Goal: Task Accomplishment & Management: Manage account settings

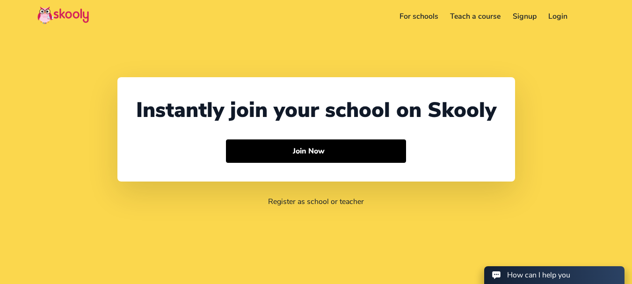
select select "91"
select select "[GEOGRAPHIC_DATA]"
select select "[GEOGRAPHIC_DATA]/[GEOGRAPHIC_DATA]"
click at [559, 18] on link "Login" at bounding box center [558, 16] width 31 height 15
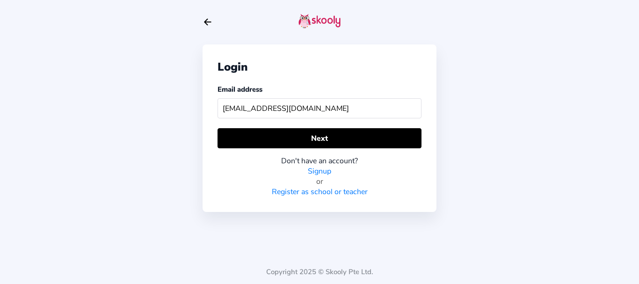
type input "benmomskooly@mailinator.com"
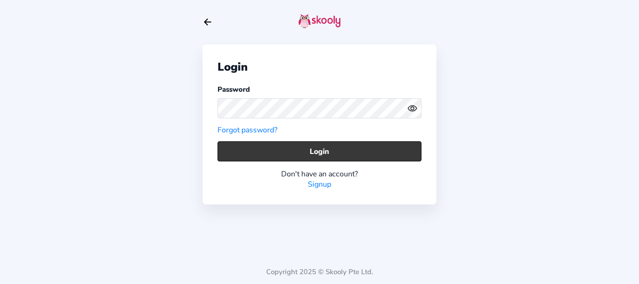
click at [241, 153] on button "Login" at bounding box center [320, 151] width 204 height 20
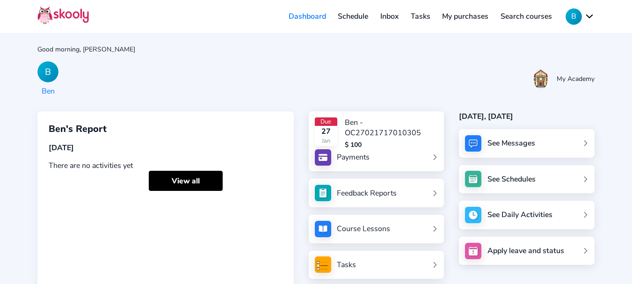
click at [388, 19] on link "Inbox" at bounding box center [389, 16] width 30 height 15
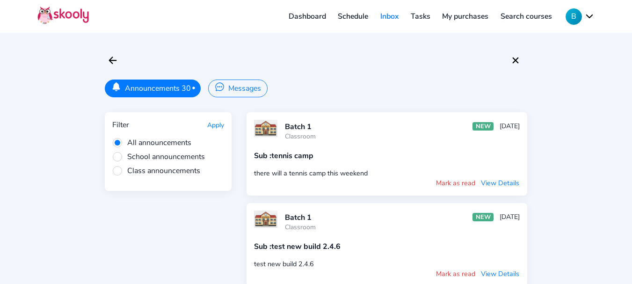
click at [221, 89] on icon "Chatbubble Ellipses" at bounding box center [220, 87] width 10 height 10
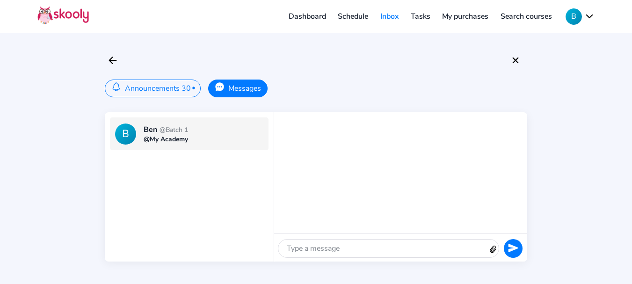
click at [187, 129] on span "@Batch 1" at bounding box center [174, 129] width 29 height 9
click at [322, 248] on div at bounding box center [383, 249] width 210 height 18
click at [516, 62] on icon "Close" at bounding box center [515, 60] width 11 height 11
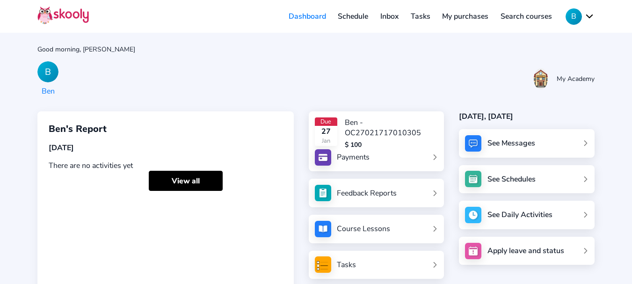
click at [467, 20] on link "My purchases" at bounding box center [465, 16] width 59 height 15
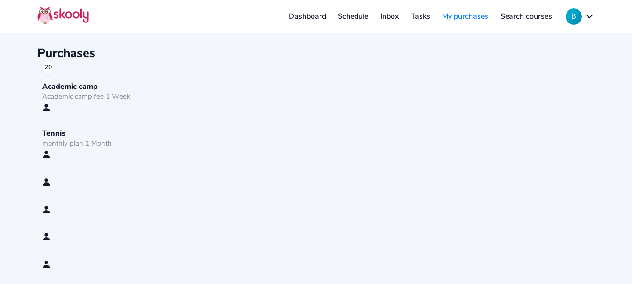
scroll to position [247, 0]
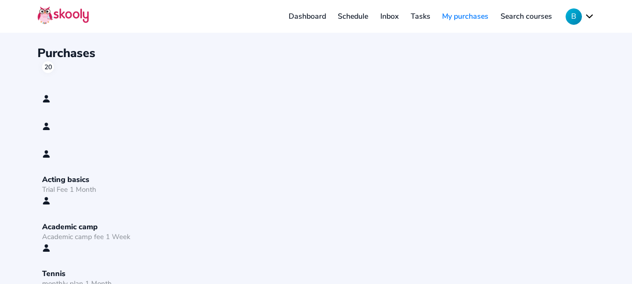
click at [73, 180] on div "Acting basics" at bounding box center [130, 180] width 176 height 10
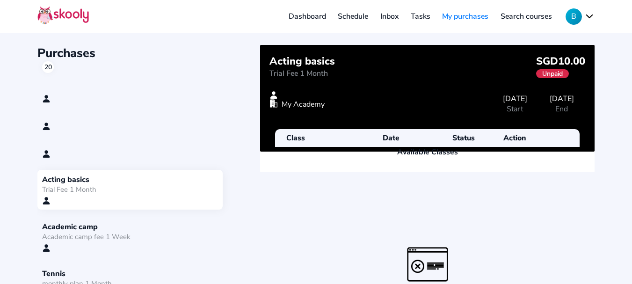
click at [93, 226] on div "Academic camp" at bounding box center [130, 227] width 176 height 10
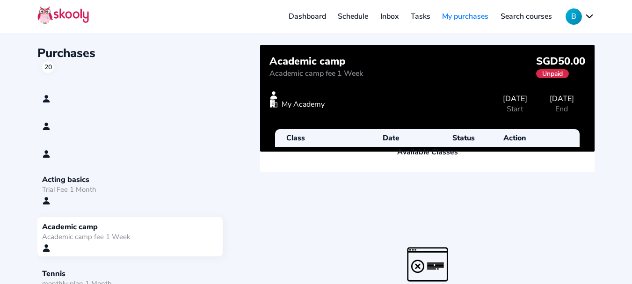
click at [82, 264] on div "Tennis monthly plan 1 Month" at bounding box center [129, 284] width 185 height 40
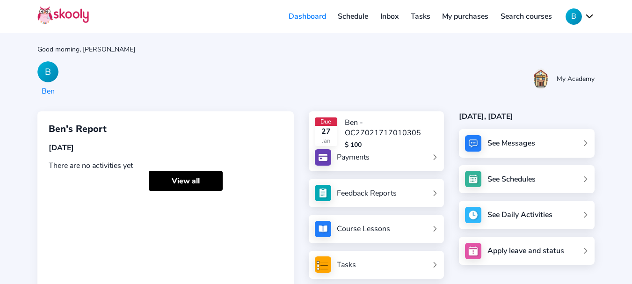
click at [365, 155] on div "Payments" at bounding box center [353, 157] width 33 height 10
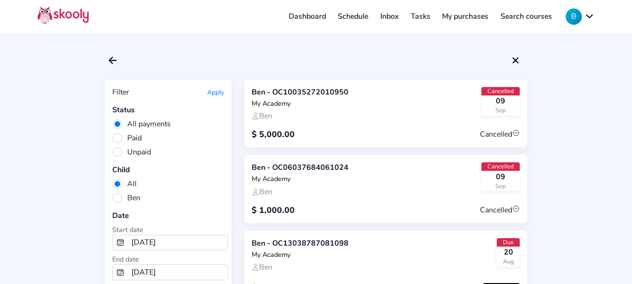
click at [471, 13] on link "My purchases" at bounding box center [465, 16] width 59 height 15
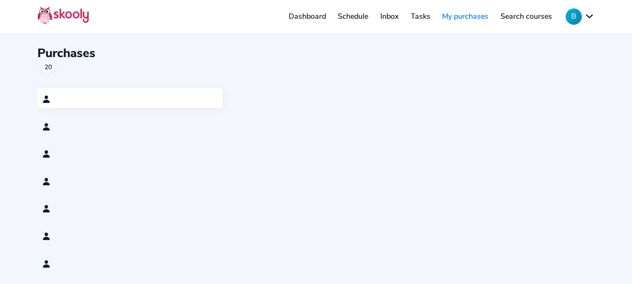
click at [103, 96] on div at bounding box center [130, 99] width 176 height 8
click at [572, 18] on button "B" at bounding box center [580, 16] width 29 height 16
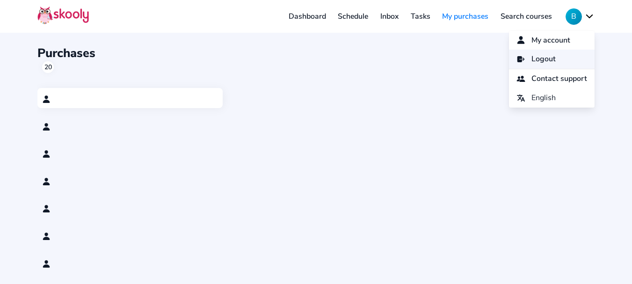
click at [537, 56] on span "Logout" at bounding box center [544, 59] width 24 height 14
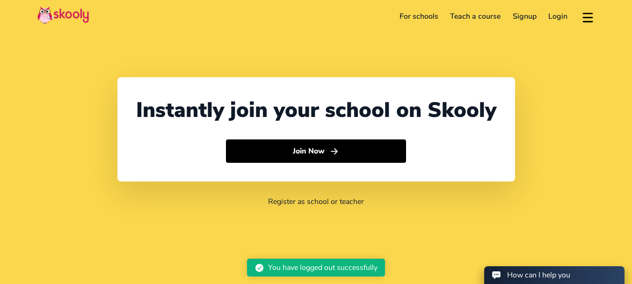
click at [559, 17] on link "Login" at bounding box center [558, 16] width 31 height 15
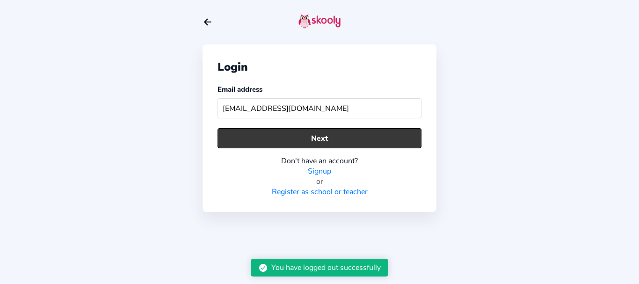
type input "uvmom@mailinator.com"
click at [364, 139] on button "Next" at bounding box center [320, 138] width 204 height 20
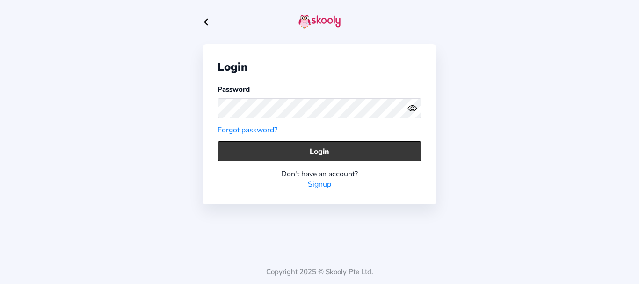
click at [270, 146] on button "Login" at bounding box center [320, 151] width 204 height 20
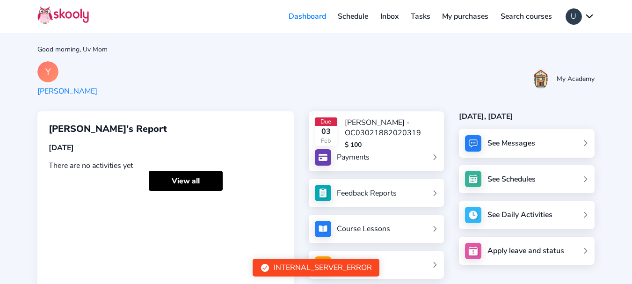
click at [453, 17] on link "My purchases" at bounding box center [465, 16] width 59 height 15
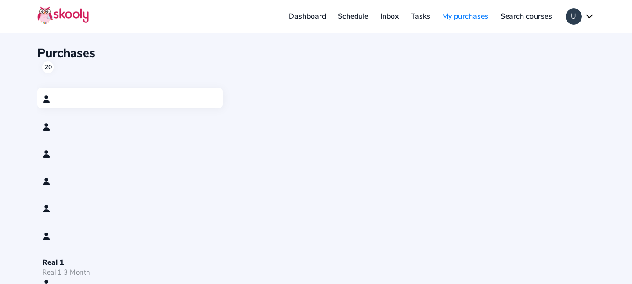
click at [586, 18] on button "U" at bounding box center [580, 16] width 29 height 16
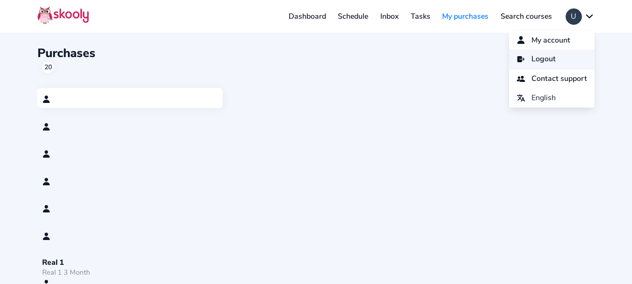
click at [555, 59] on link "Logout" at bounding box center [552, 59] width 86 height 19
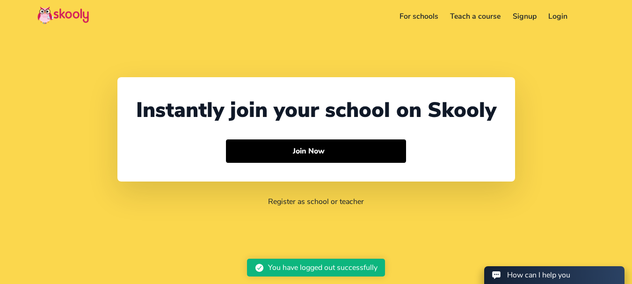
select select "91"
select select "India"
select select "Asia/Kolkata"
click at [565, 13] on link "Login" at bounding box center [558, 16] width 31 height 15
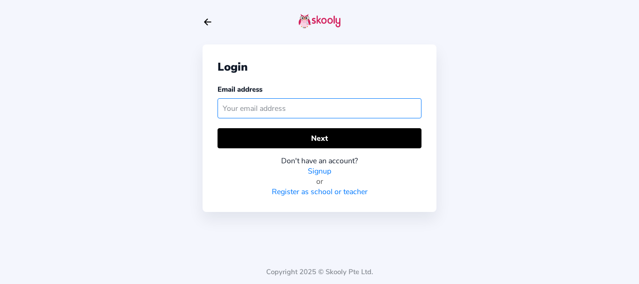
paste input "xiaomom@mailinator.com"
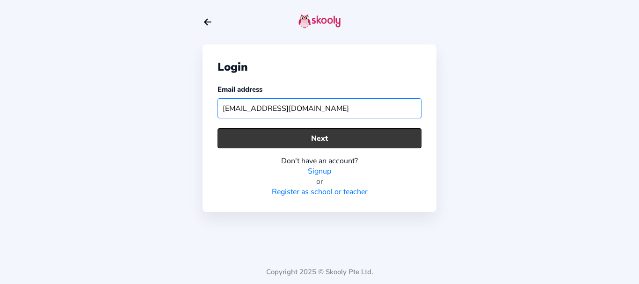
type input "xiaomom@mailinator.com"
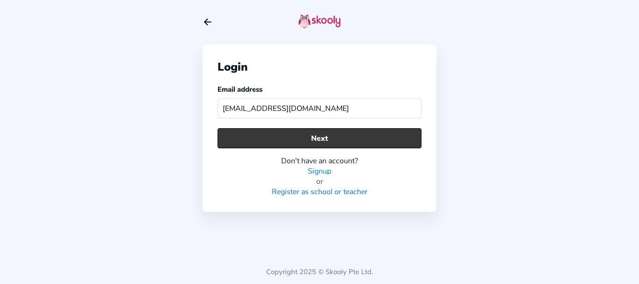
click at [306, 142] on button "Next" at bounding box center [320, 138] width 204 height 20
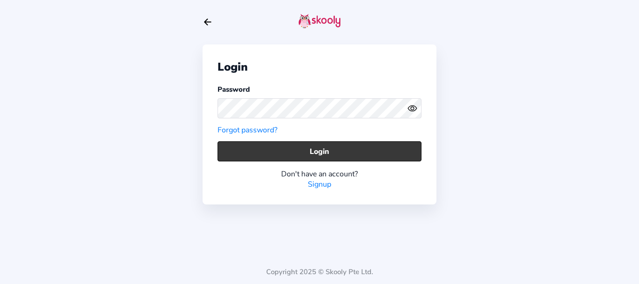
click at [273, 152] on button "Login" at bounding box center [320, 151] width 204 height 20
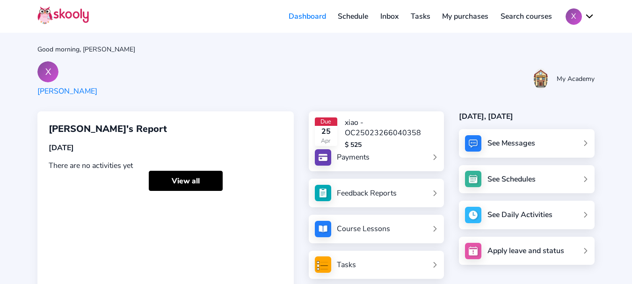
click at [465, 13] on link "My purchases" at bounding box center [465, 16] width 59 height 15
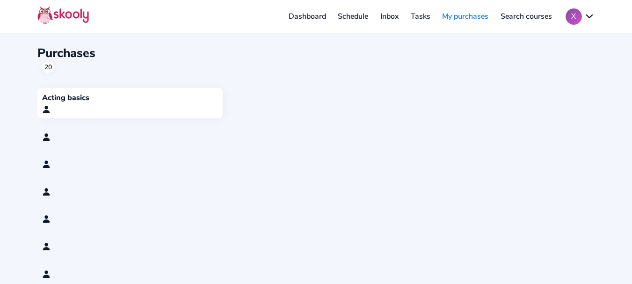
click at [98, 103] on div "Acting basics" at bounding box center [129, 103] width 185 height 30
click at [72, 144] on div at bounding box center [129, 136] width 185 height 20
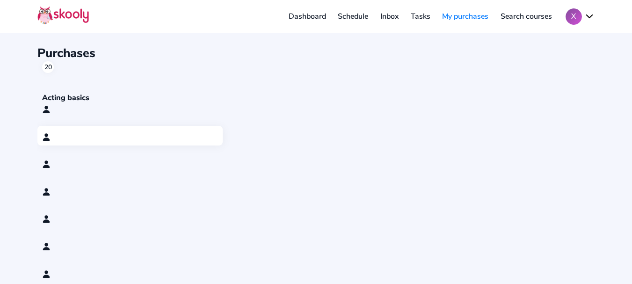
click at [74, 107] on div at bounding box center [130, 109] width 176 height 8
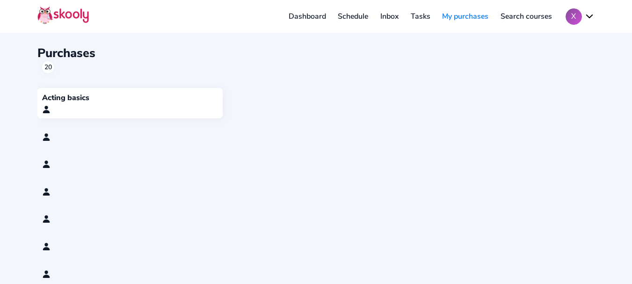
click at [589, 17] on button "X" at bounding box center [580, 16] width 29 height 16
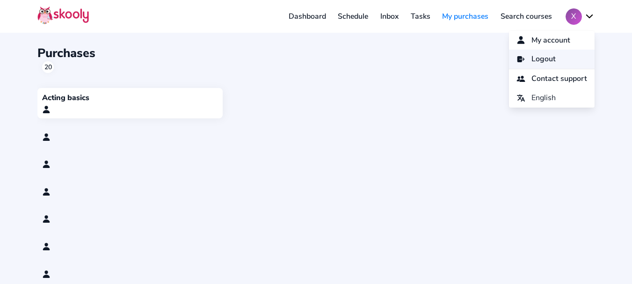
click at [520, 60] on link "Logout" at bounding box center [552, 59] width 86 height 19
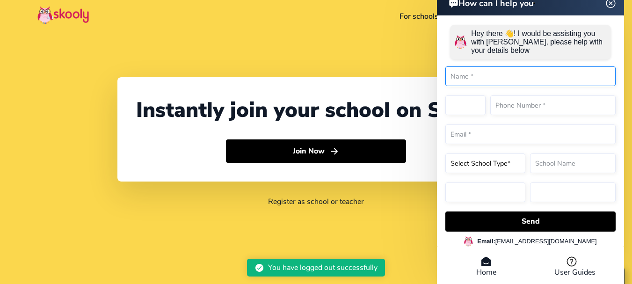
select select "91"
select select "India"
select select "Asia/Kolkata"
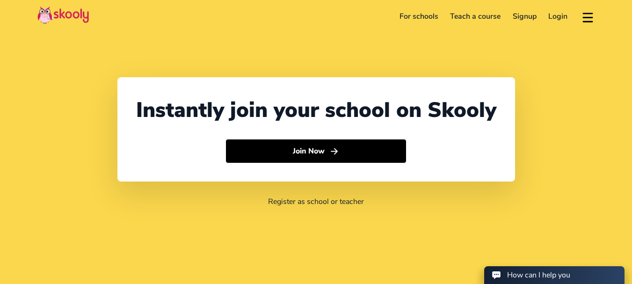
select select "91"
select select "[GEOGRAPHIC_DATA]"
select select "[GEOGRAPHIC_DATA]/[GEOGRAPHIC_DATA]"
click at [561, 14] on link "Login" at bounding box center [558, 16] width 31 height 15
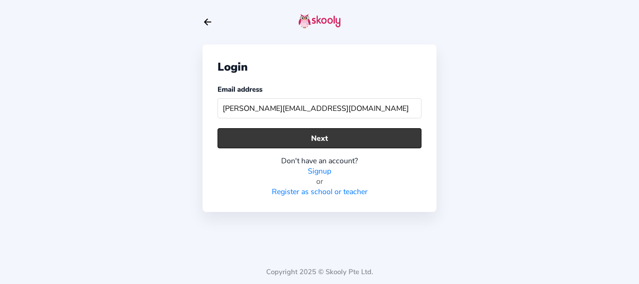
type input "[PERSON_NAME][EMAIL_ADDRESS][DOMAIN_NAME]"
click at [322, 134] on button "Next" at bounding box center [320, 138] width 204 height 20
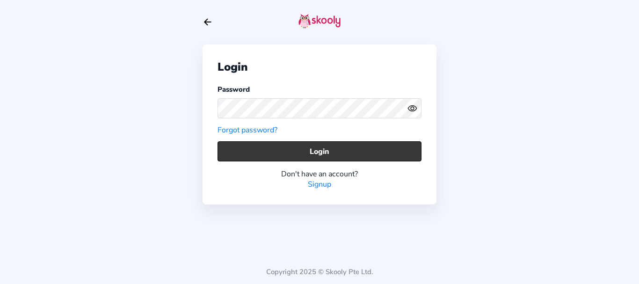
click at [316, 144] on button "Login" at bounding box center [320, 151] width 204 height 20
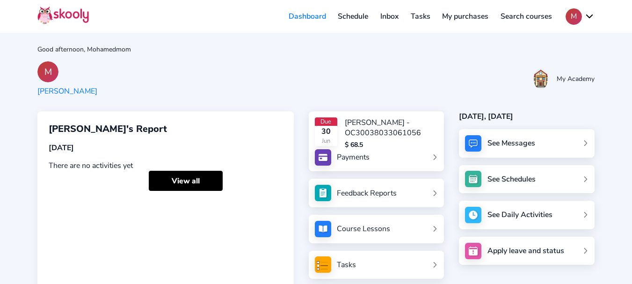
click at [463, 16] on link "My purchases" at bounding box center [465, 16] width 59 height 15
click at [468, 18] on link "My purchases" at bounding box center [465, 16] width 59 height 15
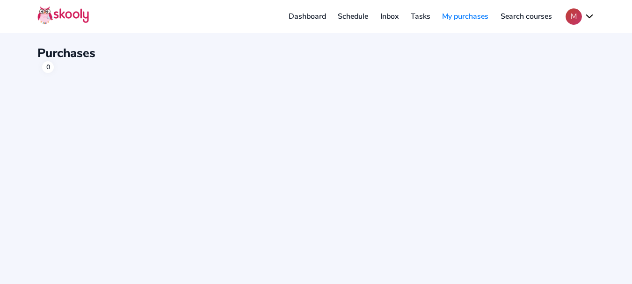
click at [388, 17] on link "Inbox" at bounding box center [389, 16] width 30 height 15
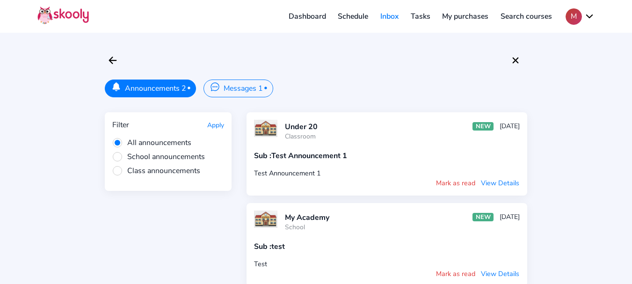
click at [261, 85] on button "Messages 1 •" at bounding box center [238, 89] width 69 height 18
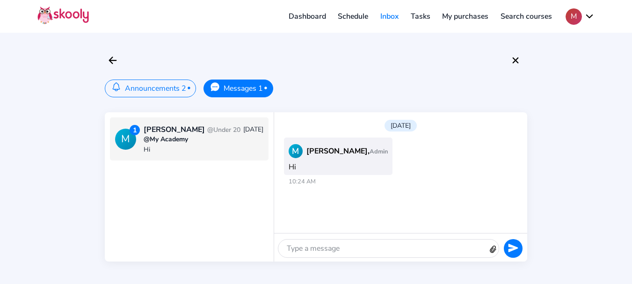
click at [469, 18] on link "My purchases" at bounding box center [465, 16] width 59 height 15
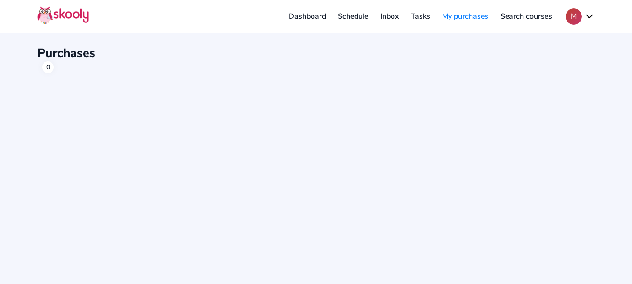
click at [104, 110] on div "Purchases 0" at bounding box center [316, 142] width 632 height 284
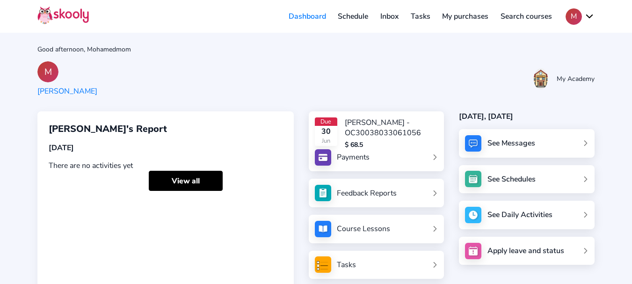
click at [457, 18] on link "My purchases" at bounding box center [465, 16] width 59 height 15
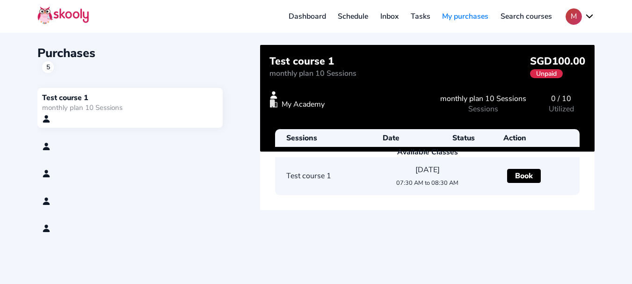
drag, startPoint x: 617, startPoint y: 190, endPoint x: 551, endPoint y: 205, distance: 67.7
click at [617, 191] on div "Purchases 5 Test course 1 monthly plan 10 Sessions Test course 1 monthly plan 1…" at bounding box center [316, 142] width 632 height 284
click at [581, 15] on button "M" at bounding box center [580, 16] width 29 height 16
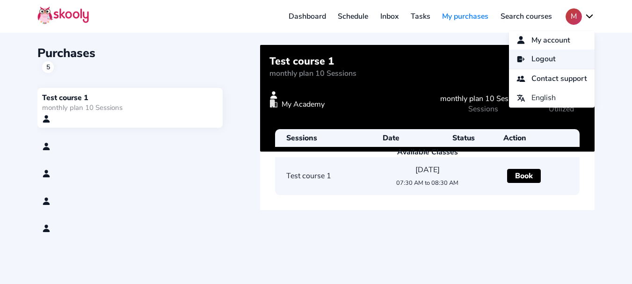
click at [539, 55] on span "Logout" at bounding box center [544, 59] width 24 height 14
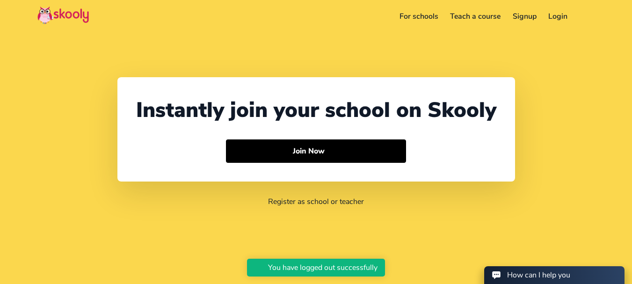
select select "91"
select select "[GEOGRAPHIC_DATA]"
select select "[GEOGRAPHIC_DATA]/[GEOGRAPHIC_DATA]"
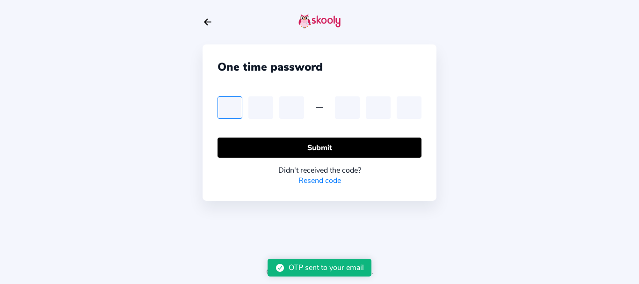
type input "9"
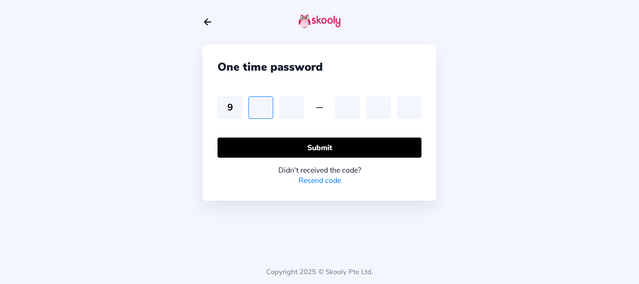
type input "5"
type input "4"
type input "6"
type input "0"
type input "7"
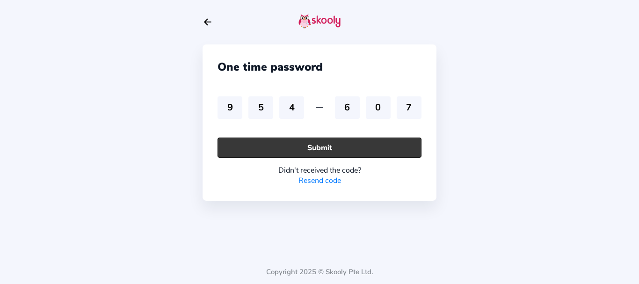
click at [241, 148] on button "Submit" at bounding box center [320, 148] width 204 height 20
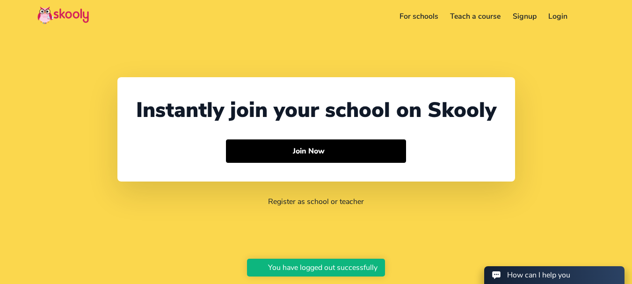
click at [564, 16] on link "Login" at bounding box center [558, 16] width 31 height 15
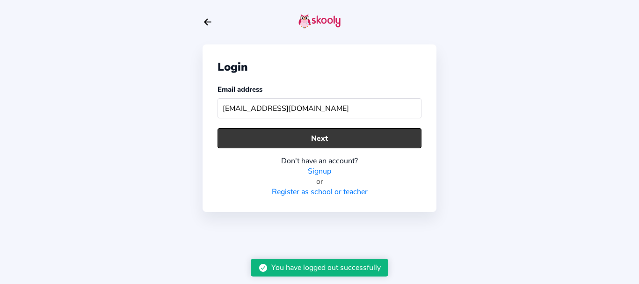
type input "hrshadpandeymom@mailinator.com"
click at [313, 147] on button "Next" at bounding box center [320, 138] width 204 height 20
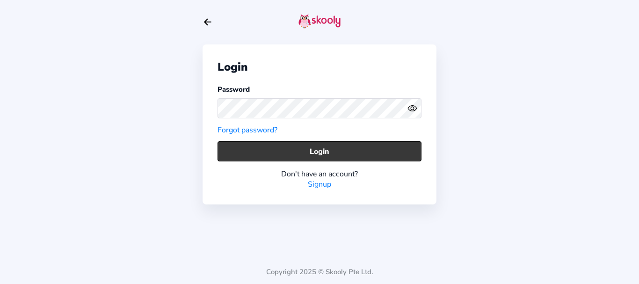
click at [276, 150] on button "Login" at bounding box center [320, 151] width 204 height 20
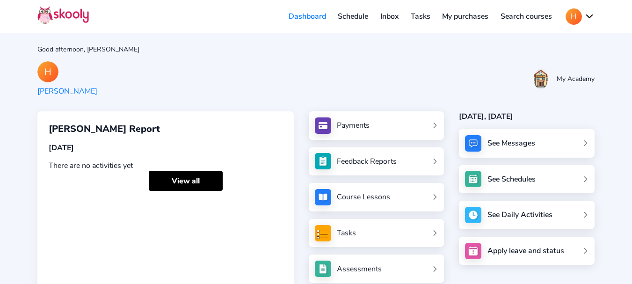
click at [474, 16] on link "My purchases" at bounding box center [465, 16] width 59 height 15
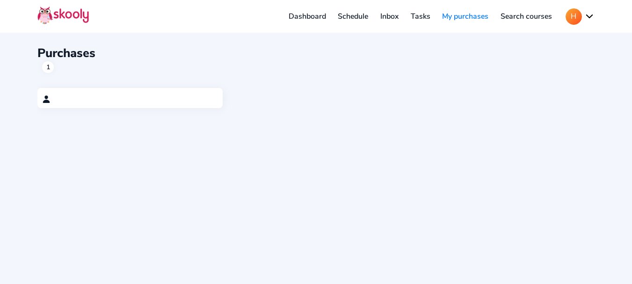
click at [164, 103] on div at bounding box center [130, 99] width 176 height 8
click at [582, 9] on button "H" at bounding box center [580, 16] width 29 height 16
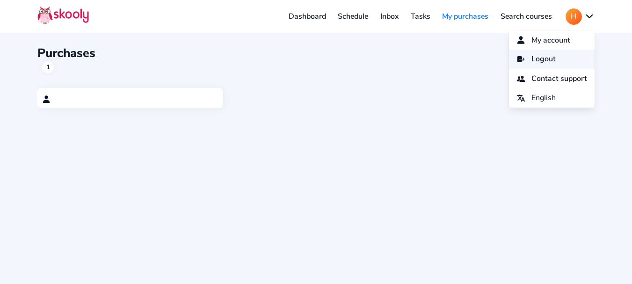
click at [533, 66] on span "Logout" at bounding box center [544, 59] width 24 height 14
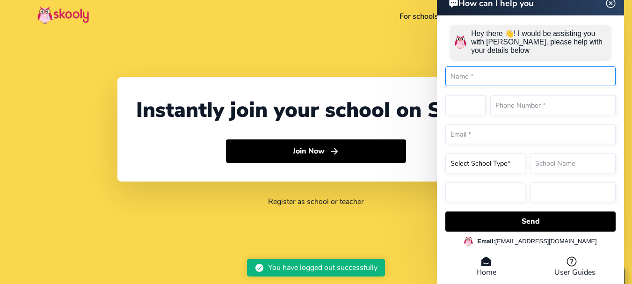
select select "91"
select select "India"
select select "Asia/Kolkata"
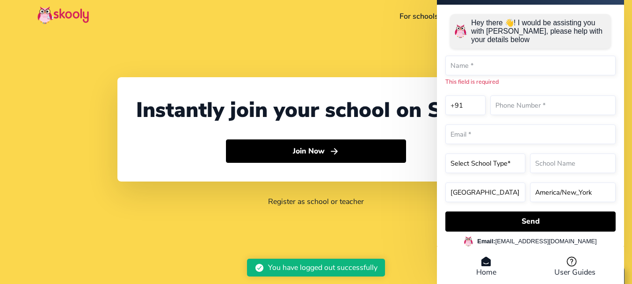
click at [613, 5] on div "How can I help you Hey there 👋! I would be assisting you with Skooly, please he…" at bounding box center [530, 132] width 187 height 307
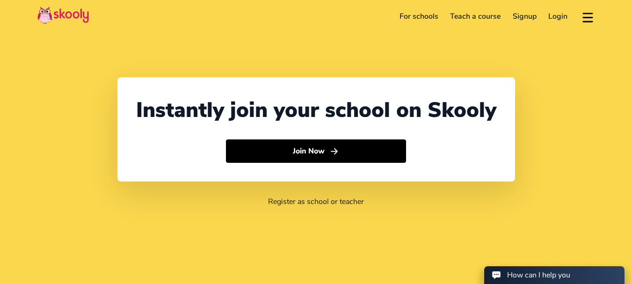
click at [571, 17] on link "Login" at bounding box center [558, 16] width 31 height 15
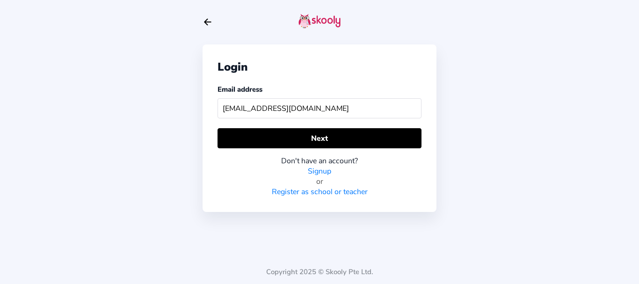
type input "ritusaxenamom@mailinator.com"
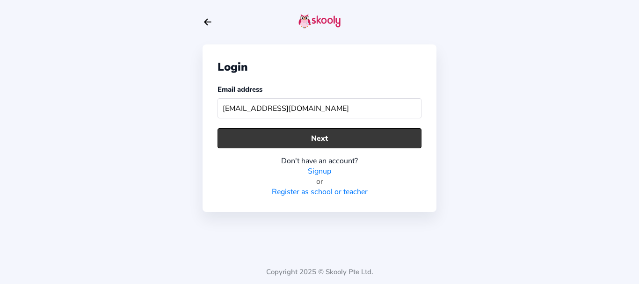
drag, startPoint x: 342, startPoint y: 125, endPoint x: 340, endPoint y: 131, distance: 5.3
click at [342, 126] on div "Login Email address ritusaxenamom@mailinator.com Next Don't have an account? Si…" at bounding box center [320, 128] width 234 height 168
click at [340, 131] on button "Next" at bounding box center [320, 138] width 204 height 20
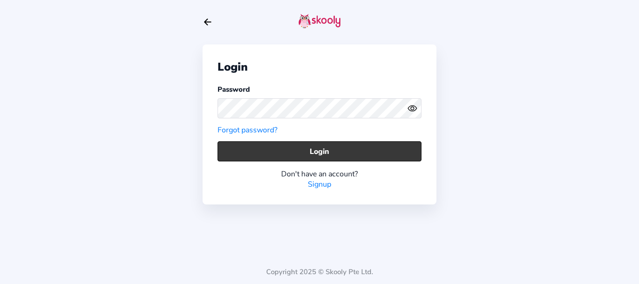
click at [353, 150] on button "Login" at bounding box center [320, 151] width 204 height 20
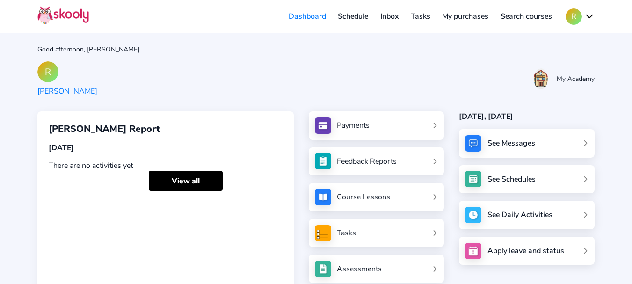
click at [477, 21] on link "My purchases" at bounding box center [465, 16] width 59 height 15
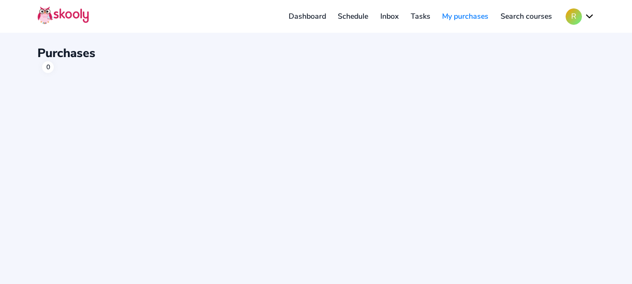
click at [391, 15] on link "Inbox" at bounding box center [389, 16] width 30 height 15
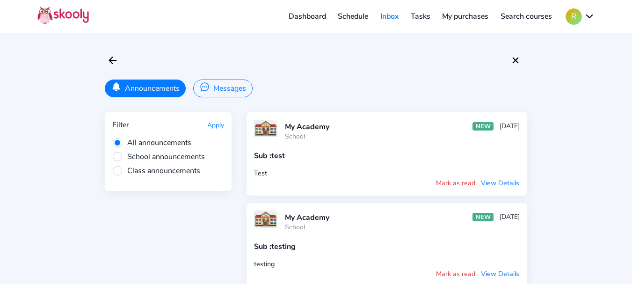
click at [220, 88] on button "Messages" at bounding box center [222, 89] width 59 height 18
